Goal: Task Accomplishment & Management: Use online tool/utility

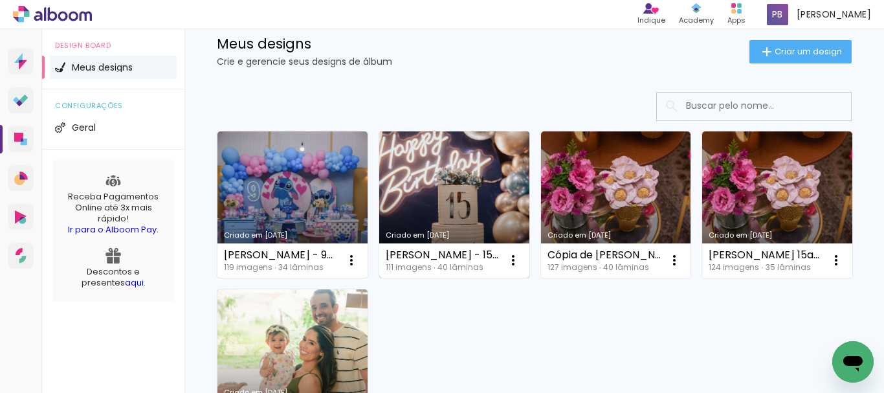
scroll to position [34, 0]
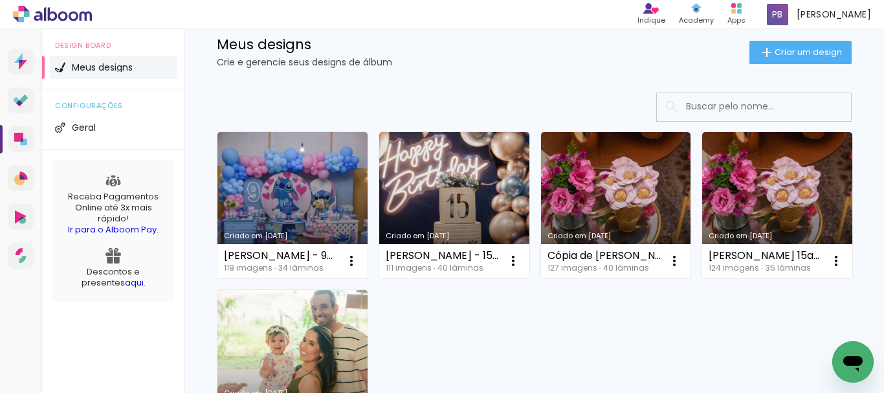
drag, startPoint x: 460, startPoint y: 167, endPoint x: 466, endPoint y: 162, distance: 7.8
click at [466, 162] on link "Criado em 11/08/25" at bounding box center [454, 205] width 150 height 146
